Goal: Information Seeking & Learning: Learn about a topic

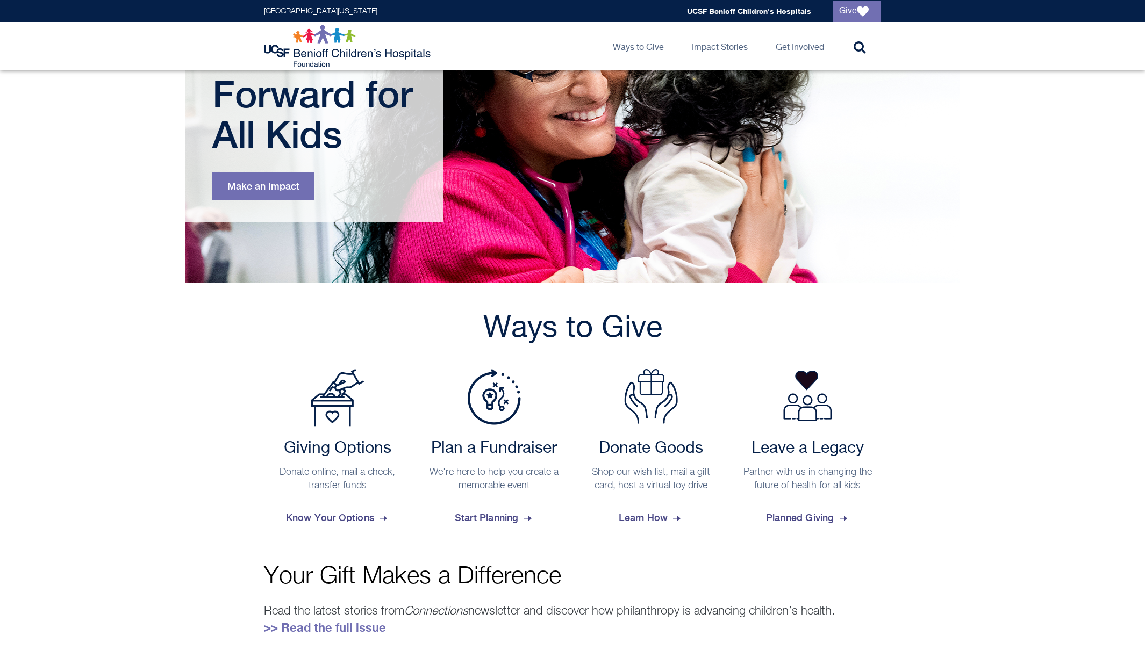
scroll to position [267, 0]
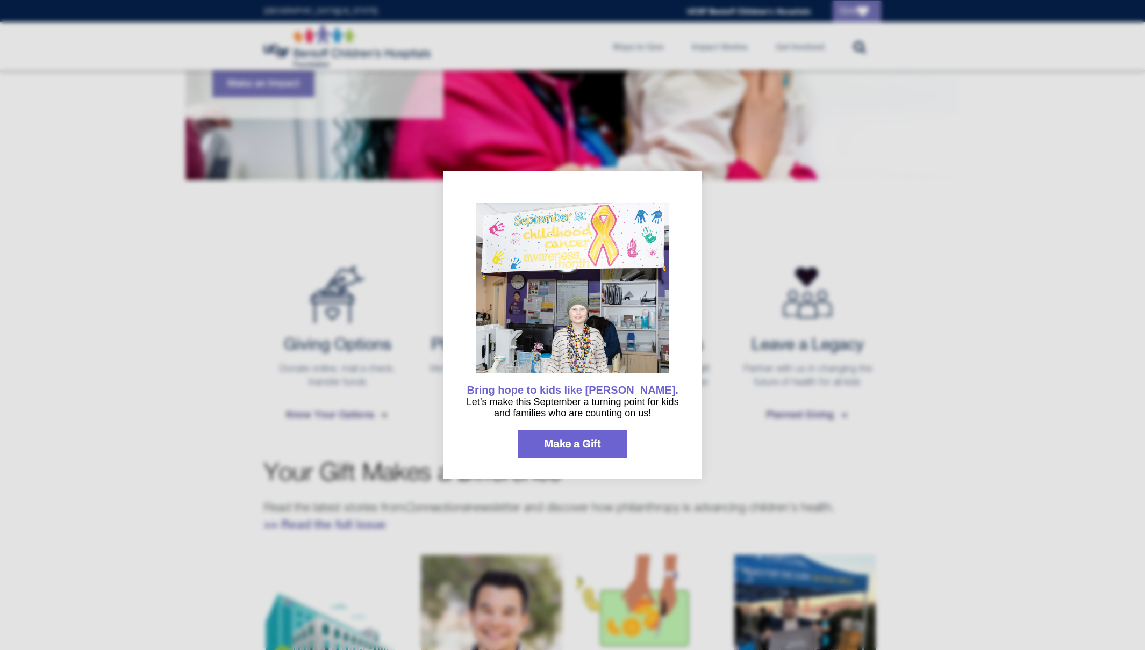
click at [746, 453] on div at bounding box center [572, 325] width 1145 height 650
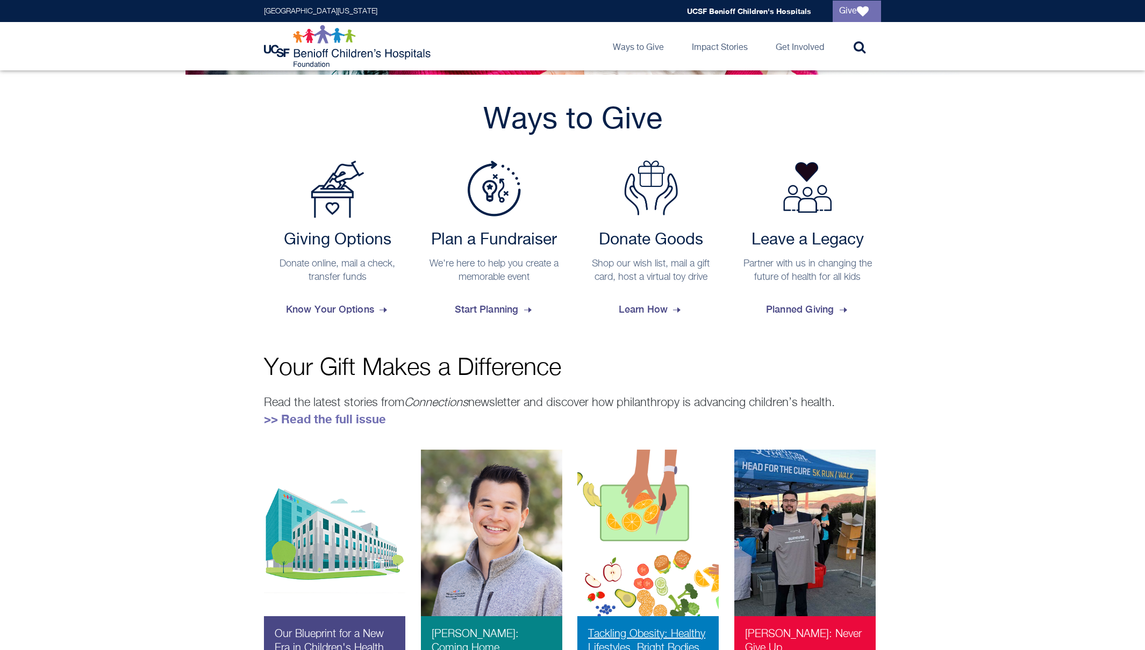
scroll to position [297, 0]
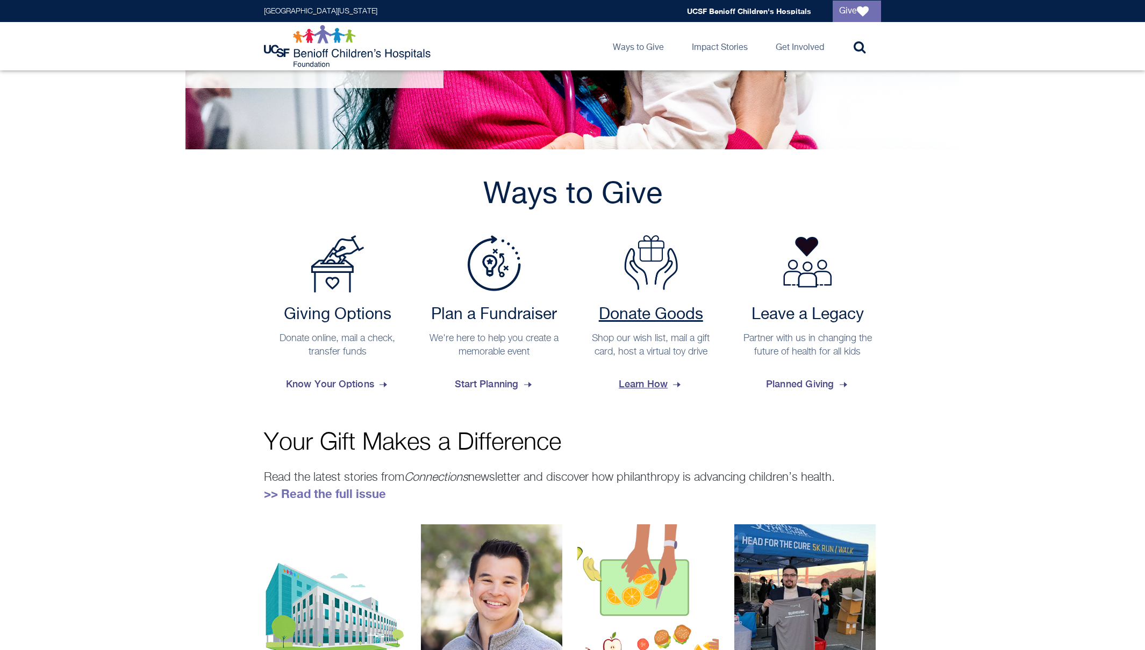
click at [659, 311] on h2 "Donate Goods" at bounding box center [651, 314] width 137 height 19
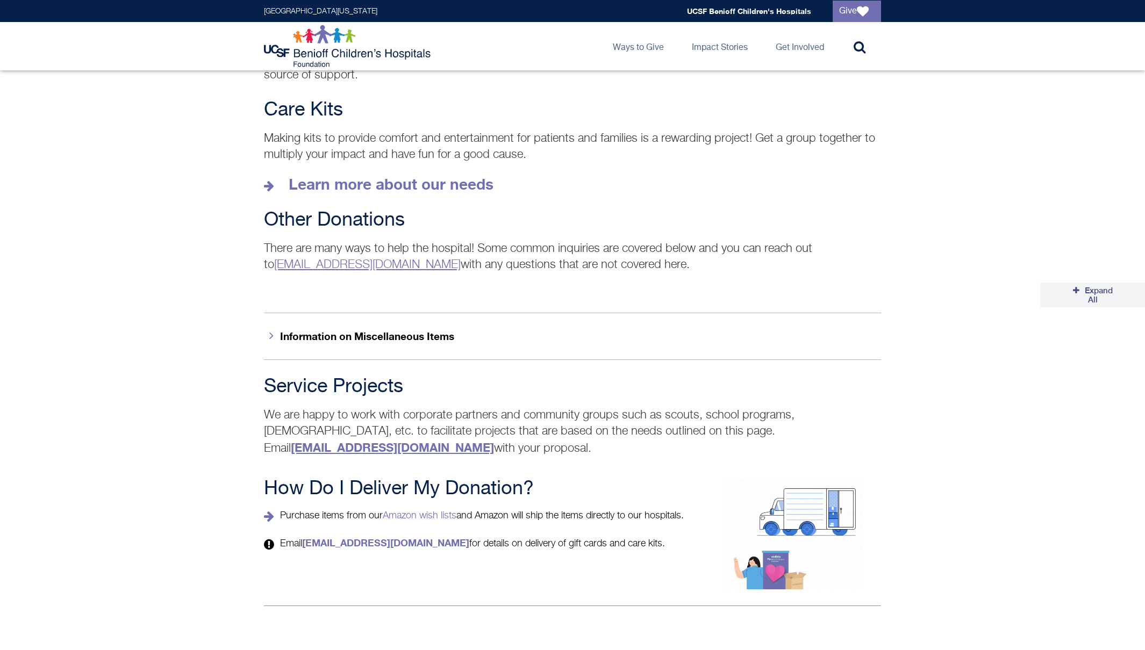
scroll to position [1557, 0]
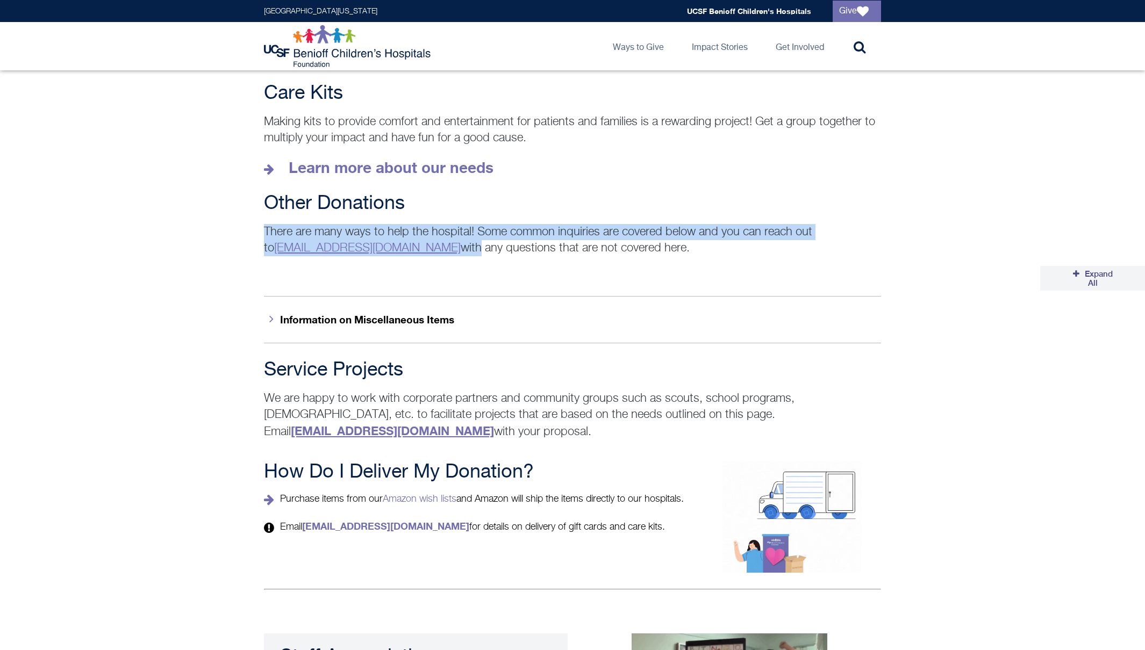
drag, startPoint x: 226, startPoint y: 259, endPoint x: 443, endPoint y: 272, distance: 217.5
click at [443, 256] on div "Other Donations There are many ways to help the hospital! Some common inquiries…" at bounding box center [572, 224] width 1145 height 63
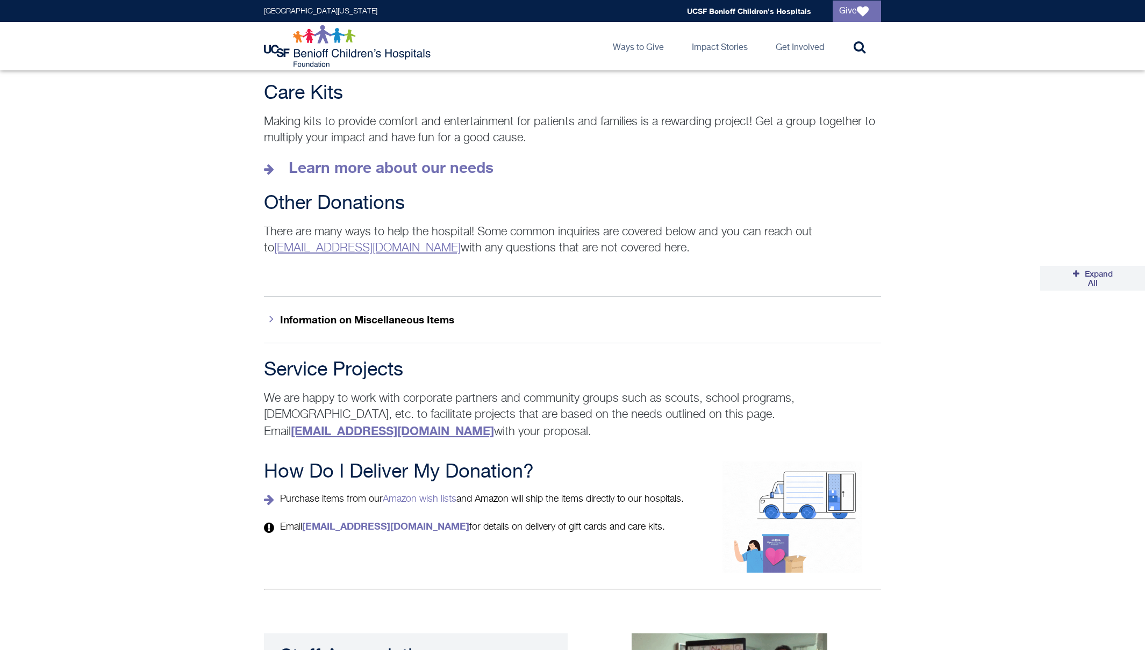
click at [271, 291] on div "Expand All Collapse All" at bounding box center [572, 273] width 1145 height 34
drag, startPoint x: 277, startPoint y: 269, endPoint x: 431, endPoint y: 274, distance: 153.8
click at [431, 256] on p "There are many ways to help the hospital! Some common inquiries are covered bel…" at bounding box center [572, 240] width 617 height 32
copy p "There are many ways to help the hospital! Some common inquiries are covered bel…"
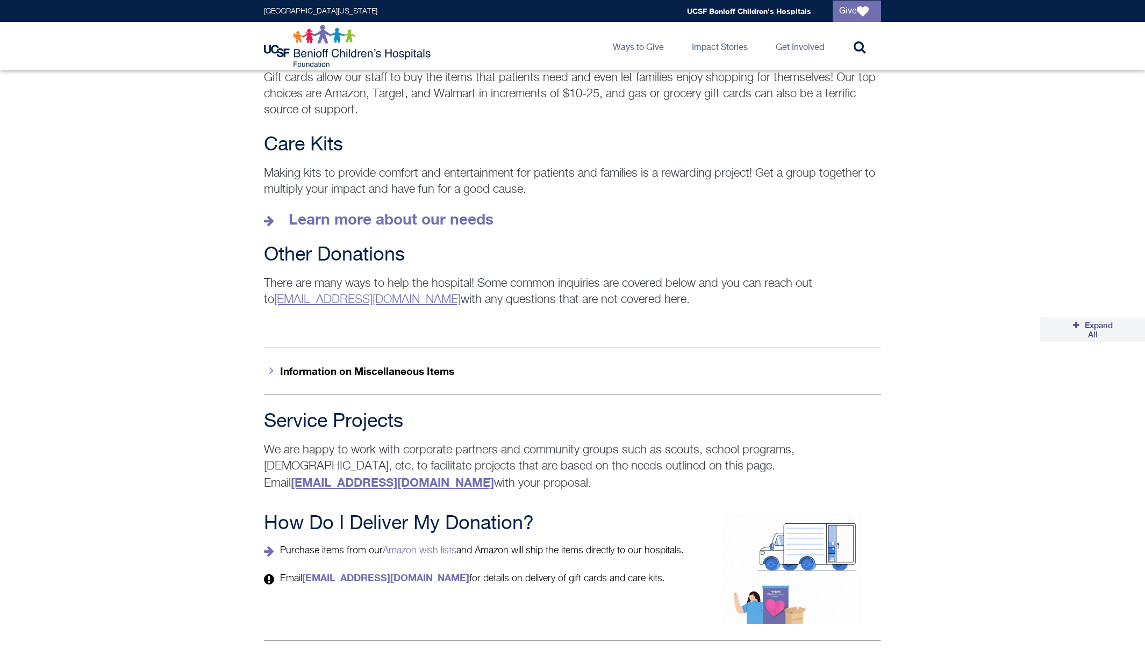
scroll to position [1350, 0]
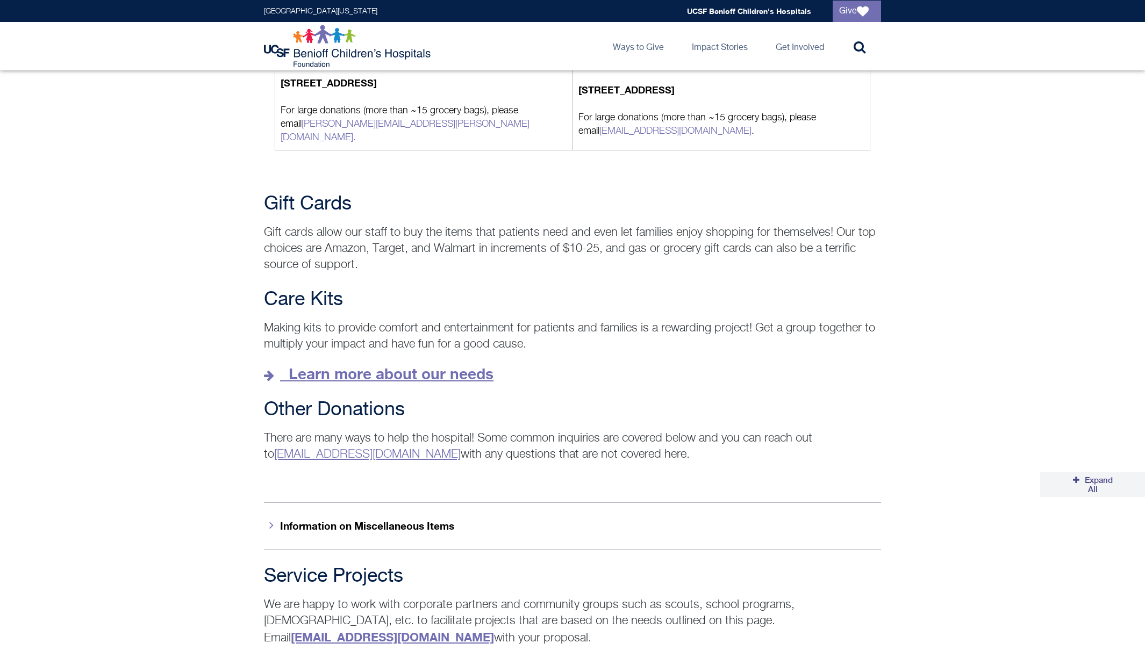
click at [345, 383] on strong "Learn more about our needs" at bounding box center [391, 374] width 205 height 18
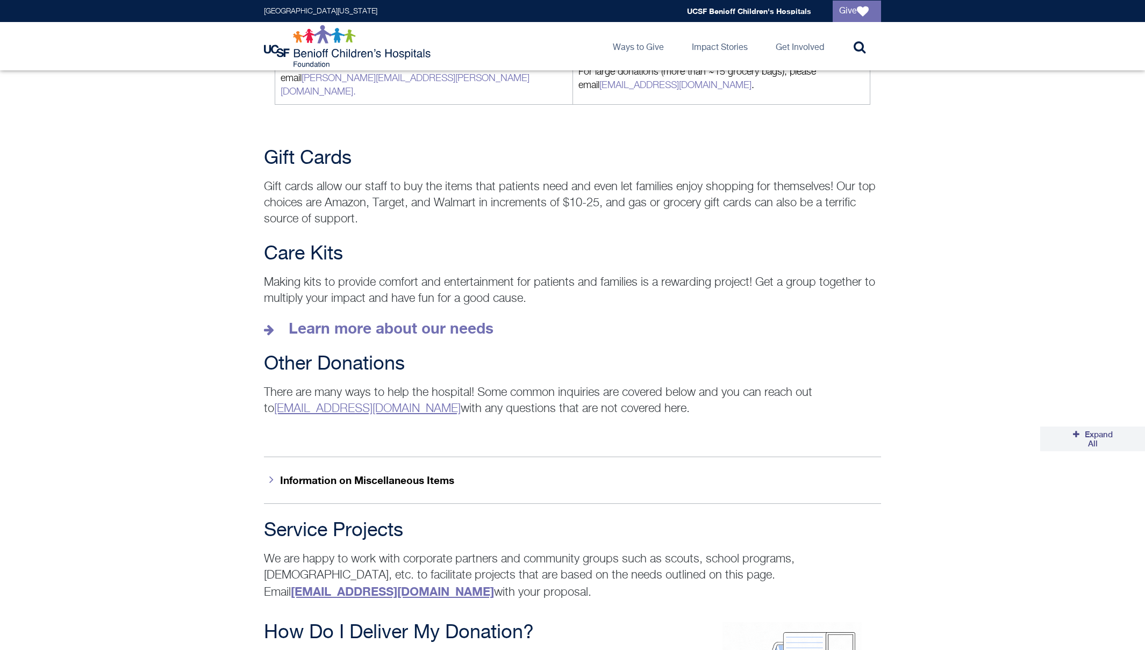
scroll to position [1389, 0]
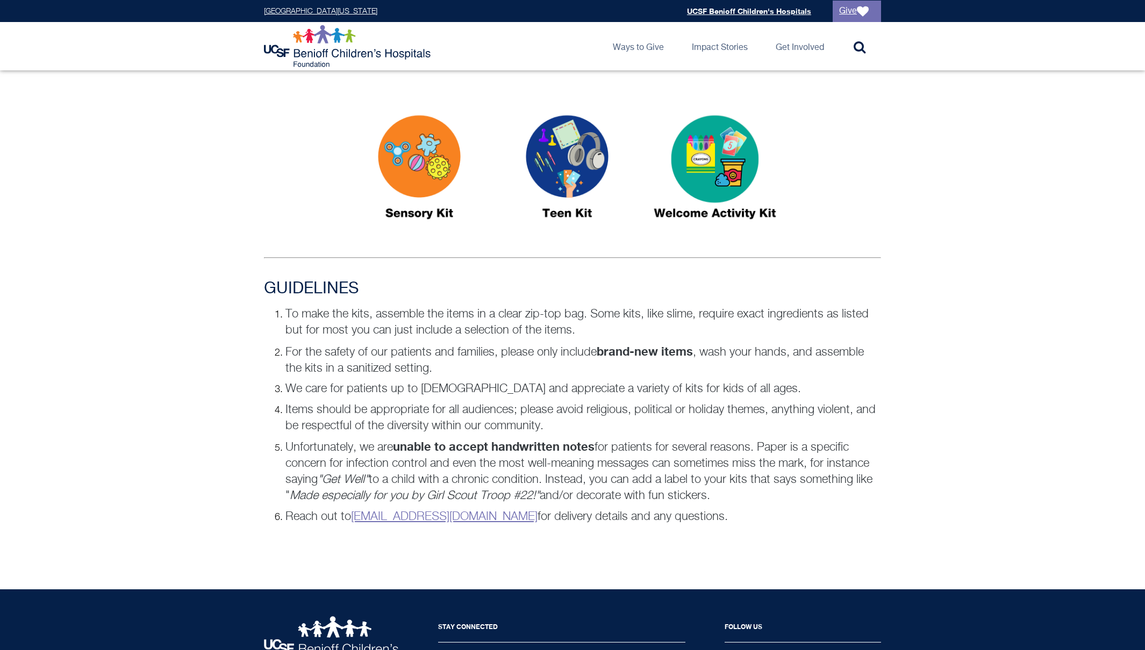
scroll to position [559, 0]
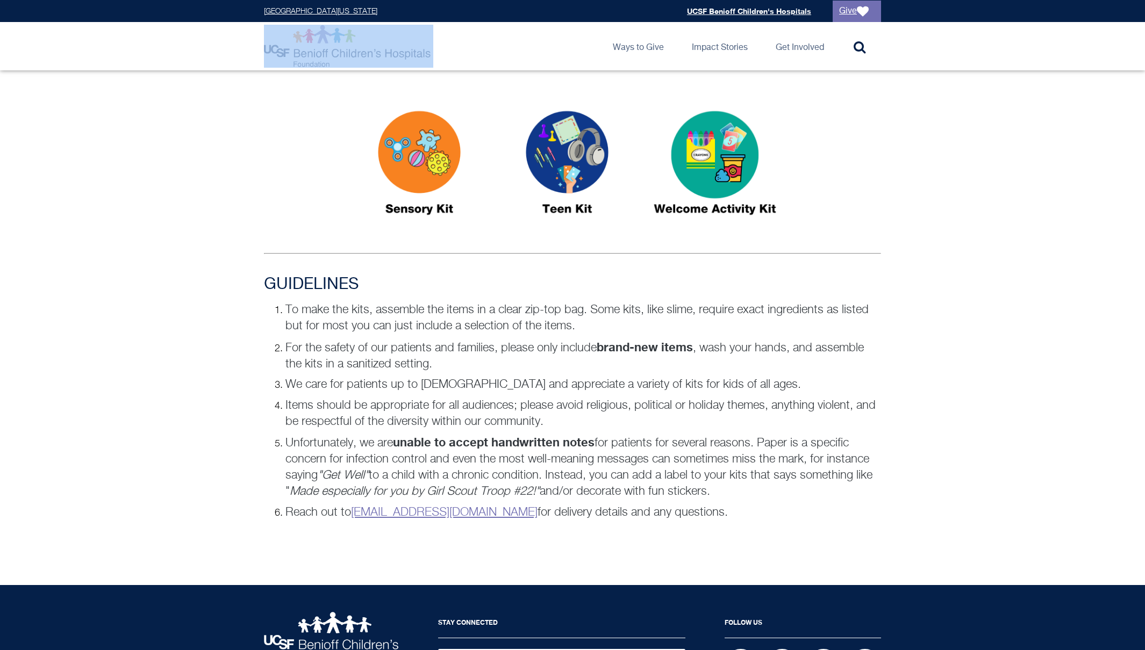
drag, startPoint x: 215, startPoint y: 58, endPoint x: 434, endPoint y: 54, distance: 218.8
click at [434, 54] on header "University of California San Francisco Global navigation UCSF Benioff Children'…" at bounding box center [572, 35] width 1145 height 70
copy link
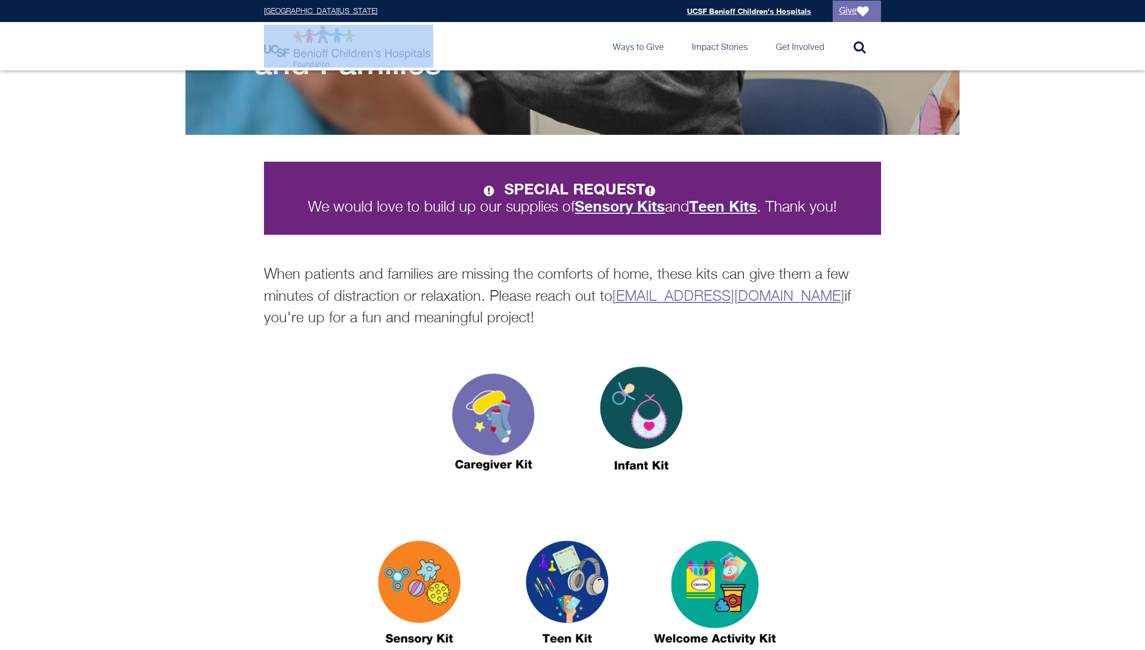
scroll to position [0, 0]
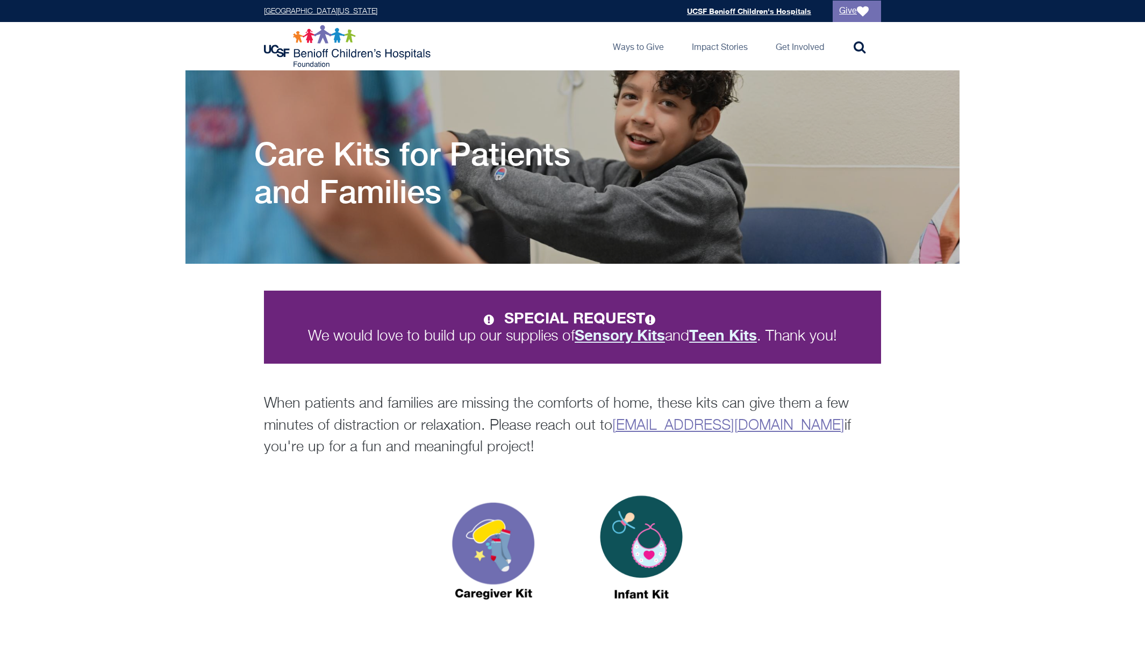
click at [157, 25] on header "University of California San Francisco Global navigation UCSF Benioff Children'…" at bounding box center [572, 35] width 1145 height 70
